Goal: Task Accomplishment & Management: Manage account settings

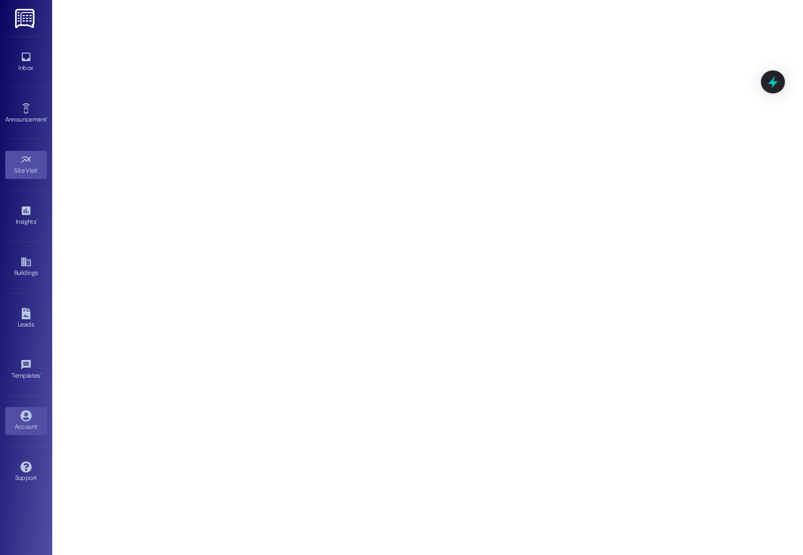
click at [23, 425] on div "Account" at bounding box center [26, 426] width 52 height 10
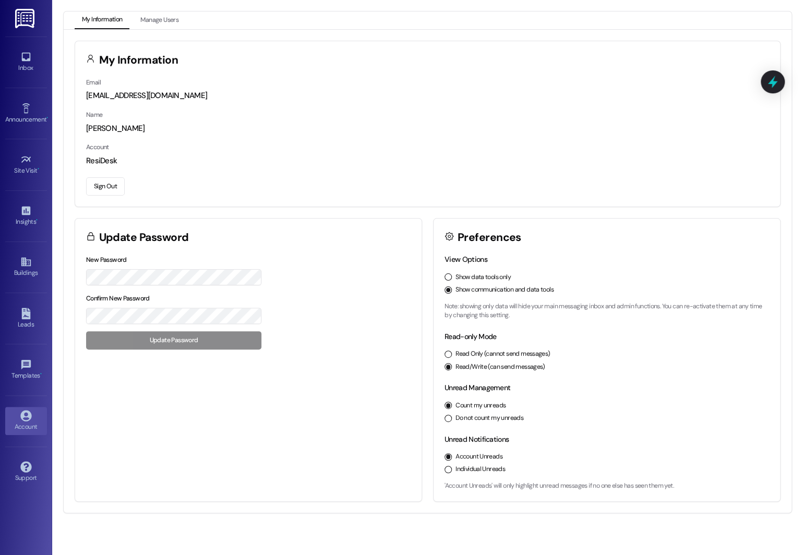
click at [102, 185] on button "Sign Out" at bounding box center [105, 186] width 39 height 18
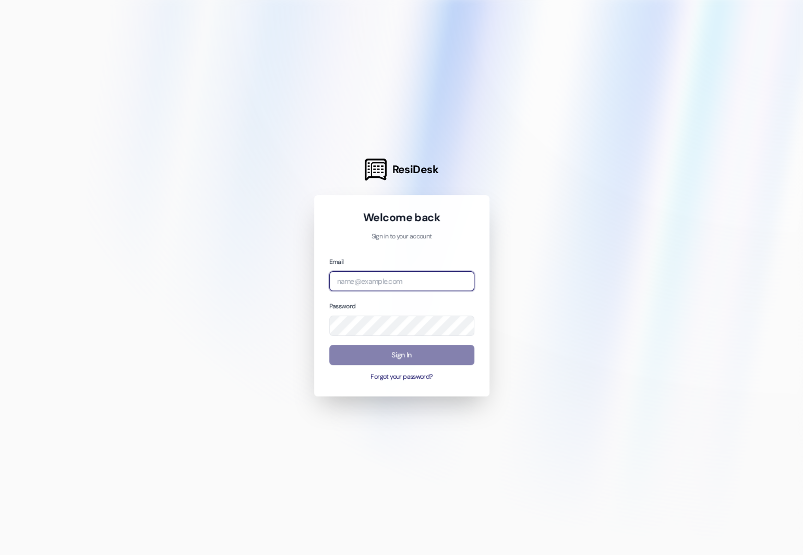
click at [356, 284] on input "email" at bounding box center [401, 281] width 145 height 20
type input "automated-surveys-american-landmark@american-landmark.com"
